Goal: Use online tool/utility

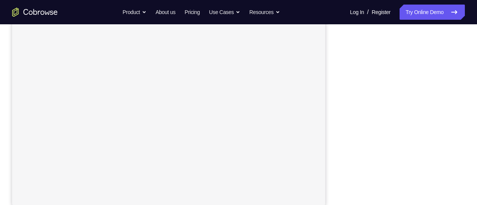
scroll to position [147, 0]
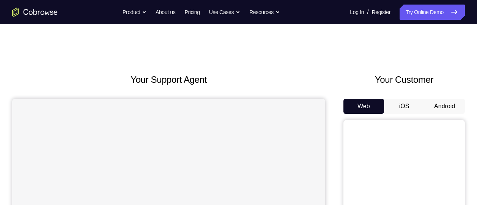
click at [463, 105] on button "Android" at bounding box center [444, 106] width 41 height 15
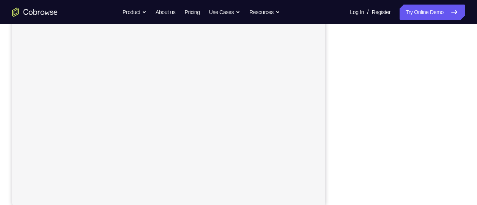
scroll to position [41, 0]
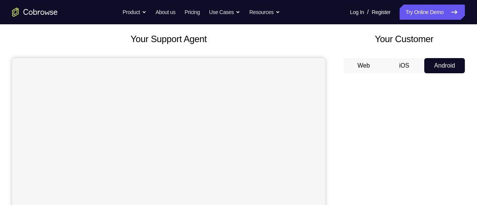
click at [411, 62] on button "iOS" at bounding box center [404, 65] width 41 height 15
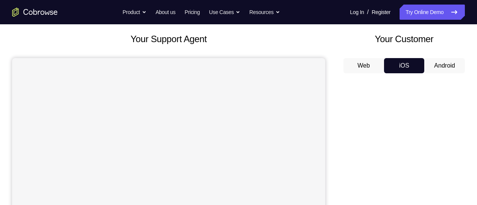
click at [439, 58] on button "Android" at bounding box center [444, 65] width 41 height 15
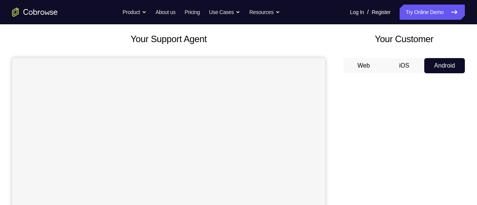
scroll to position [128, 0]
